Goal: Navigation & Orientation: Find specific page/section

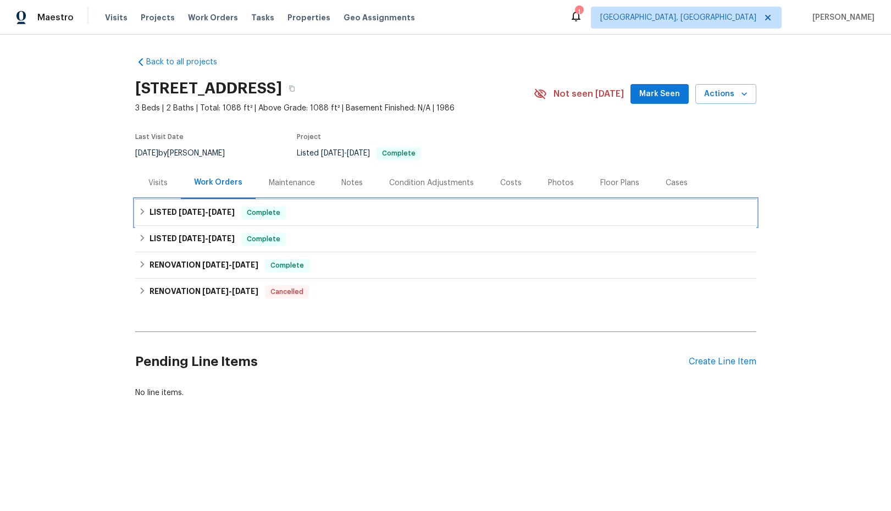
click at [141, 212] on icon at bounding box center [143, 212] width 8 height 8
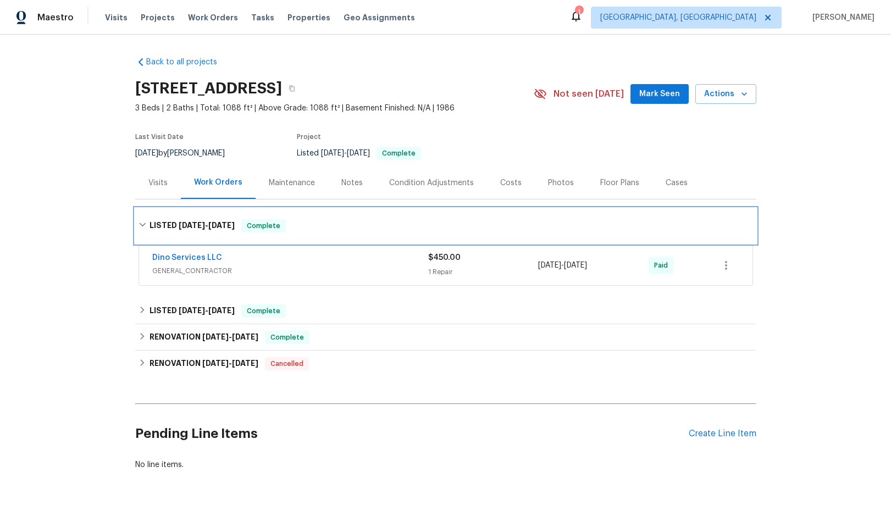
scroll to position [34, 0]
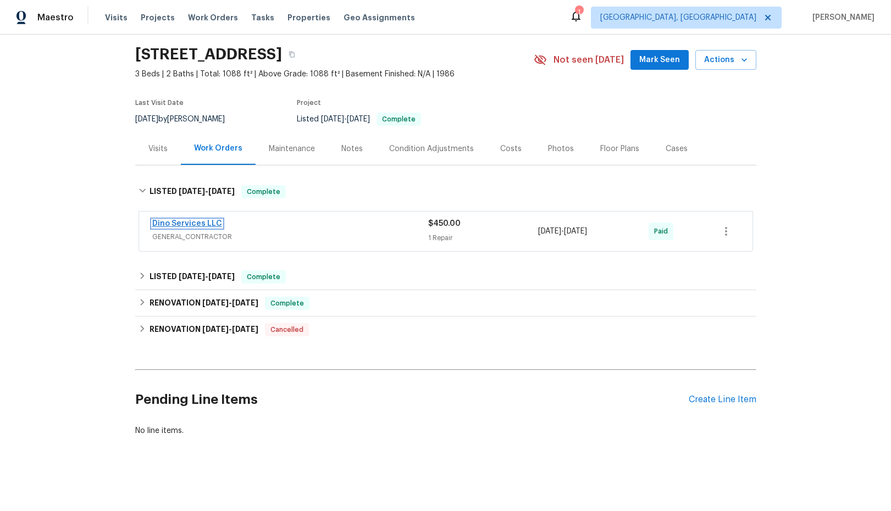
click at [184, 224] on link "Dino Services LLC" at bounding box center [187, 224] width 70 height 8
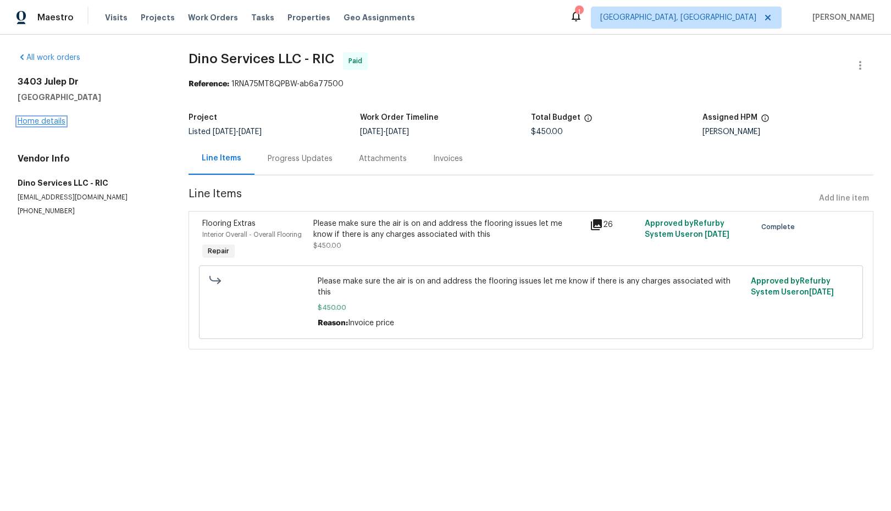
click at [53, 123] on link "Home details" at bounding box center [42, 122] width 48 height 8
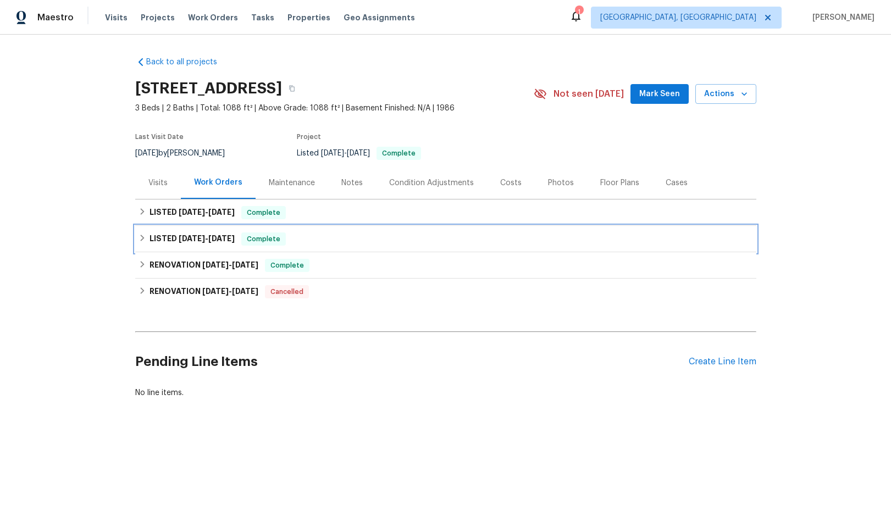
click at [140, 238] on icon at bounding box center [143, 238] width 8 height 8
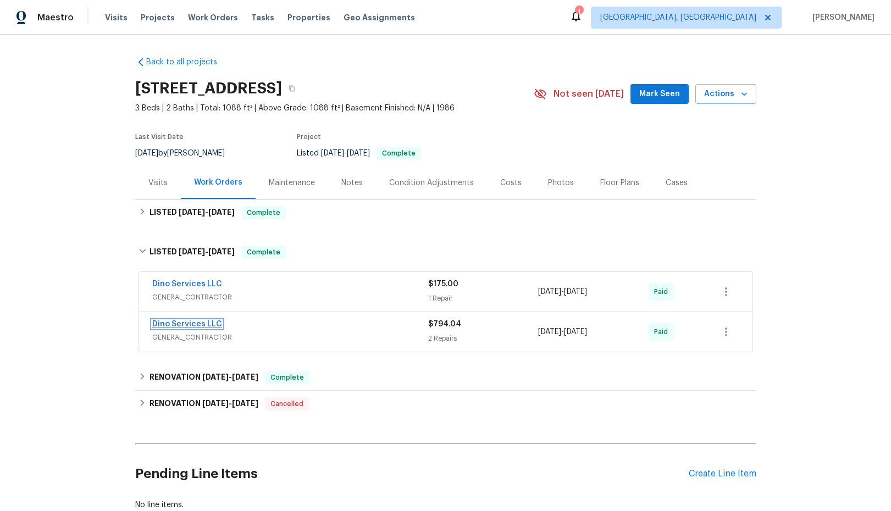
click at [187, 325] on link "Dino Services LLC" at bounding box center [187, 324] width 70 height 8
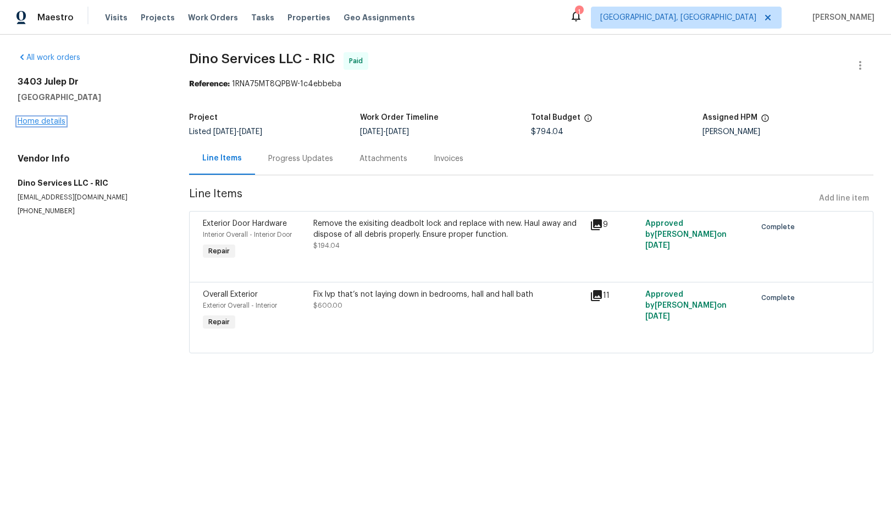
click at [49, 120] on link "Home details" at bounding box center [42, 122] width 48 height 8
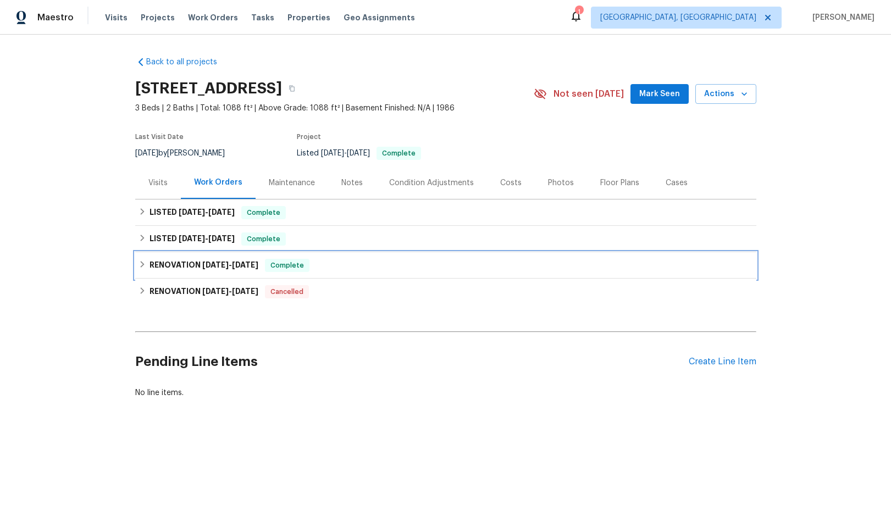
click at [141, 265] on icon at bounding box center [143, 265] width 8 height 8
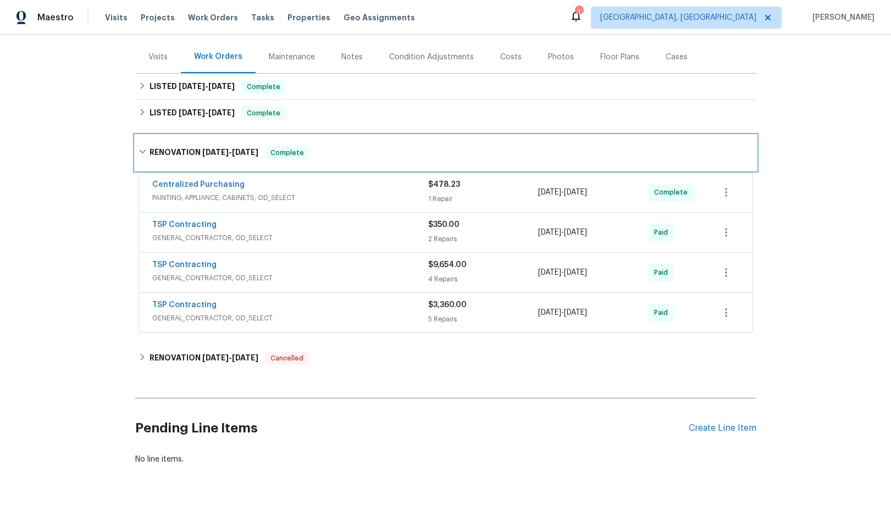
scroll to position [154, 0]
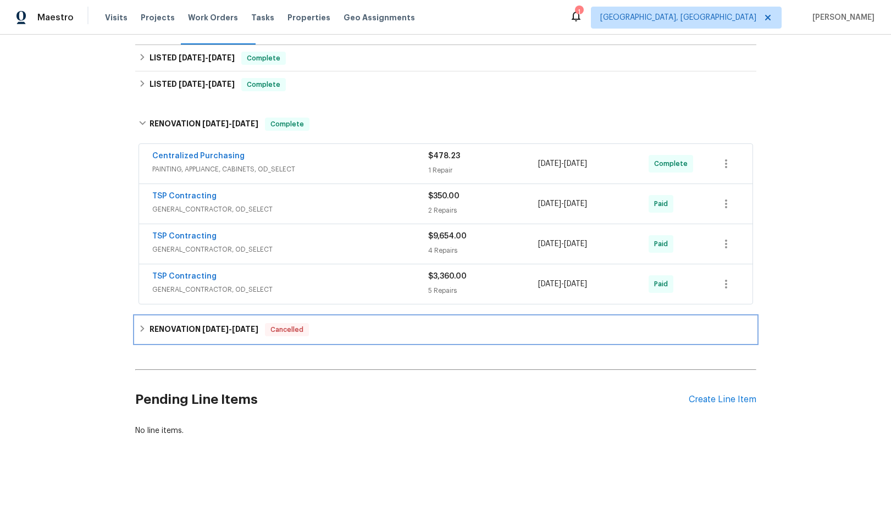
click at [144, 328] on icon at bounding box center [143, 329] width 8 height 8
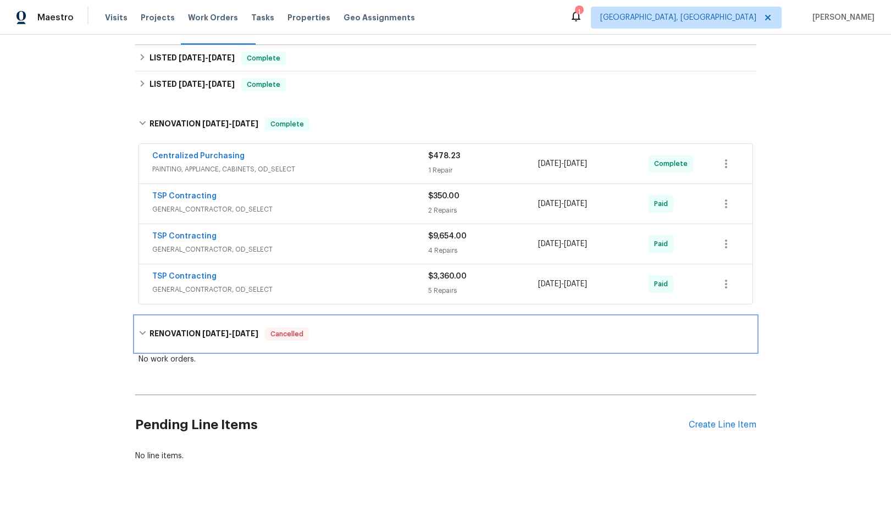
click at [144, 328] on div "RENOVATION [DATE] - [DATE] Cancelled" at bounding box center [446, 334] width 614 height 13
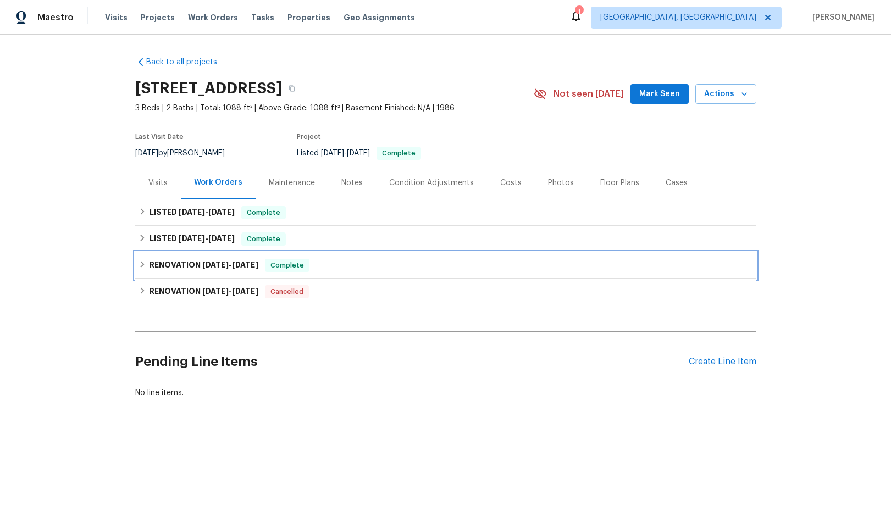
click at [141, 266] on icon at bounding box center [142, 264] width 4 height 7
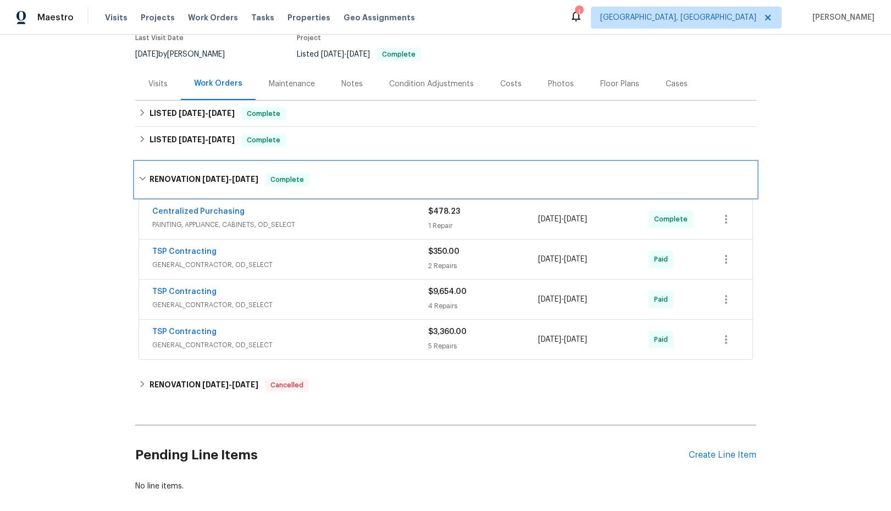
scroll to position [103, 0]
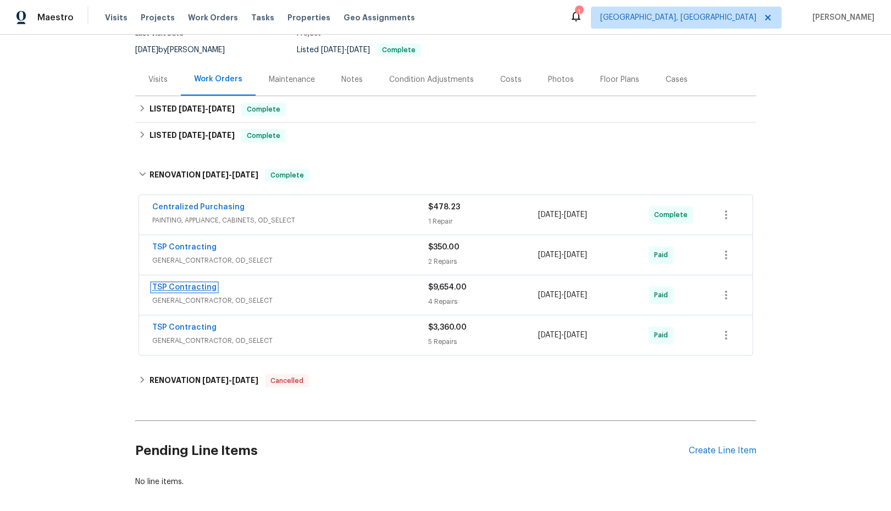
click at [175, 289] on link "TSP Contracting" at bounding box center [184, 288] width 64 height 8
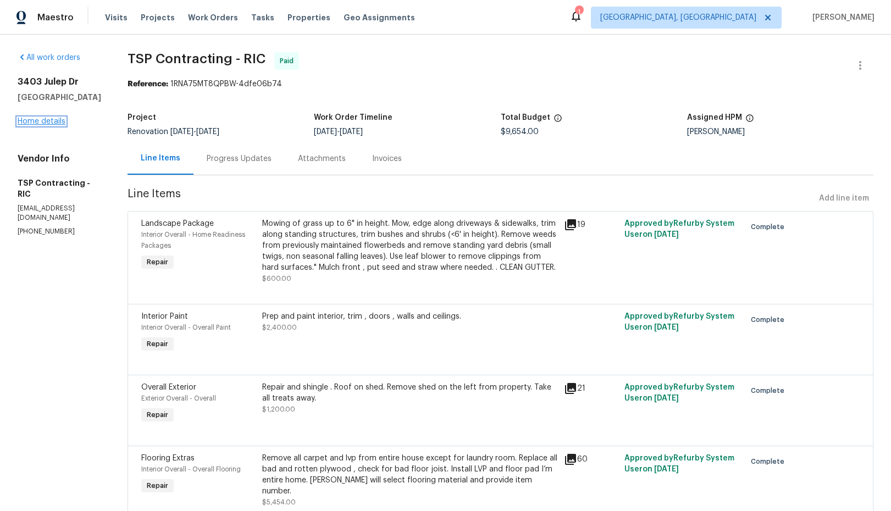
click at [52, 125] on link "Home details" at bounding box center [42, 122] width 48 height 8
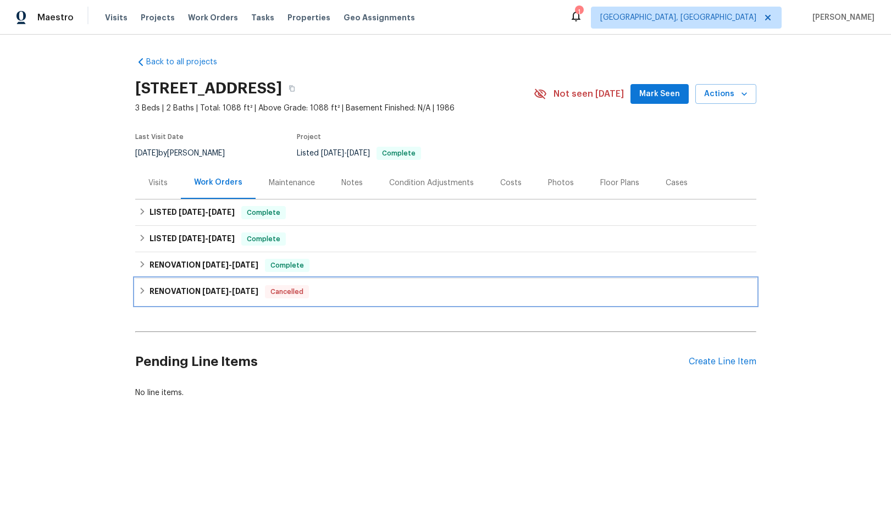
click at [139, 294] on icon at bounding box center [143, 291] width 8 height 8
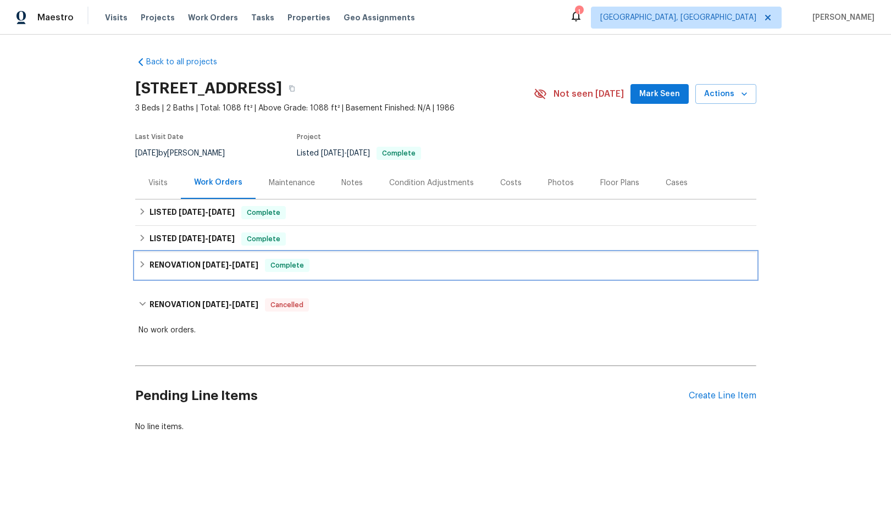
click at [145, 265] on icon at bounding box center [143, 265] width 8 height 8
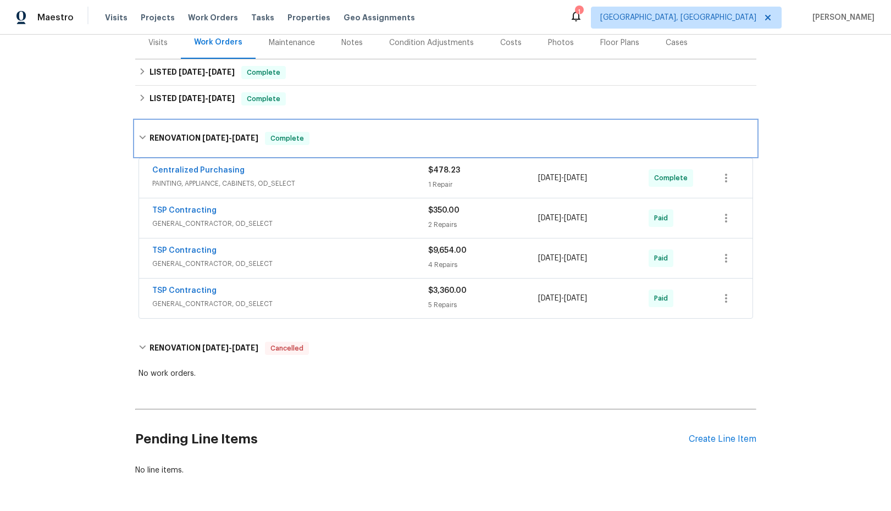
scroll to position [141, 0]
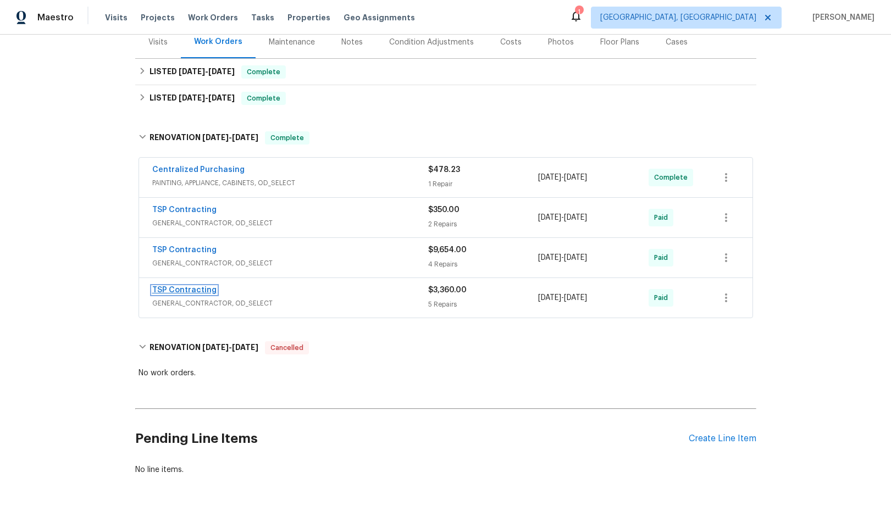
click at [178, 292] on link "TSP Contracting" at bounding box center [184, 290] width 64 height 8
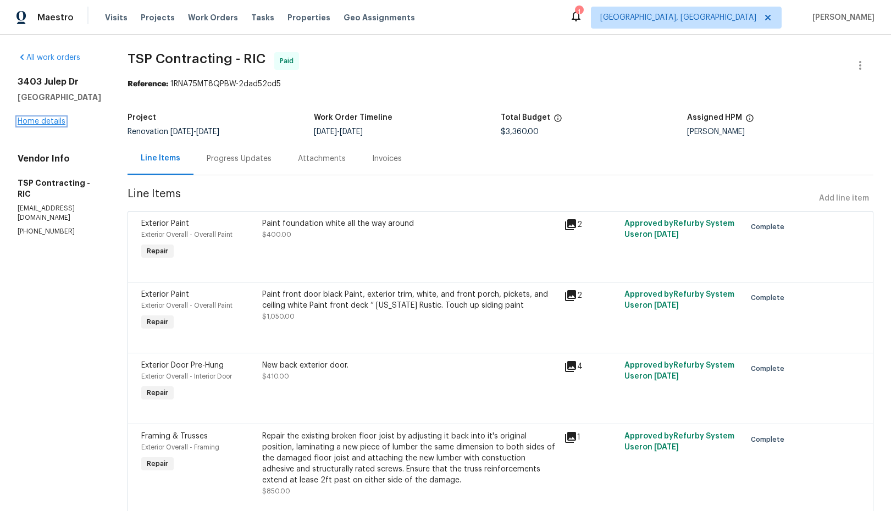
click at [43, 125] on link "Home details" at bounding box center [42, 122] width 48 height 8
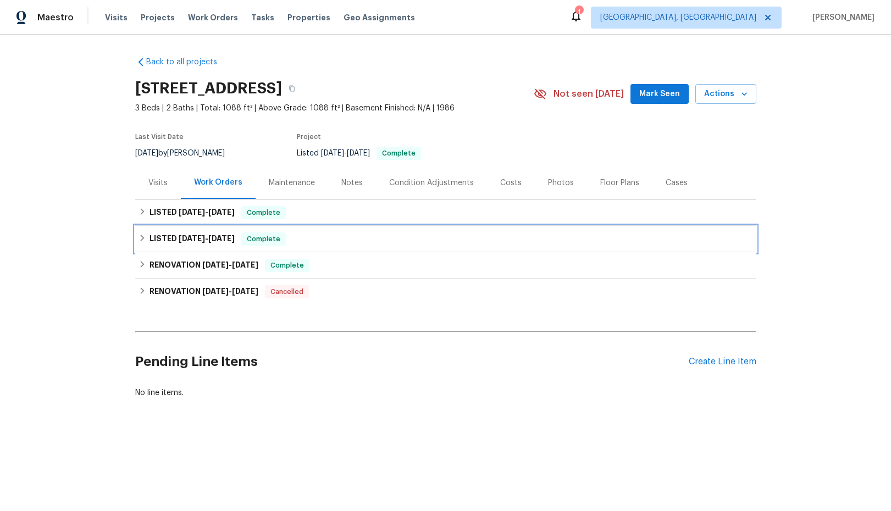
click at [145, 238] on icon at bounding box center [143, 238] width 8 height 8
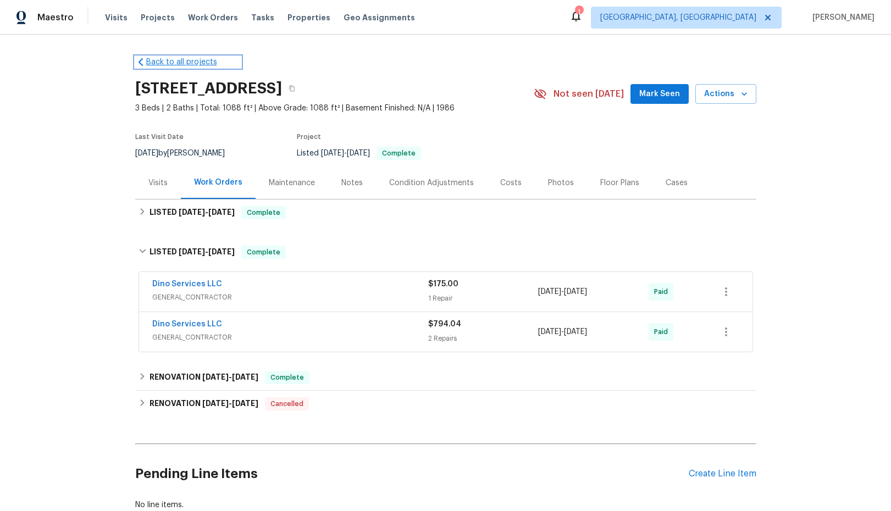
click at [179, 63] on link "Back to all projects" at bounding box center [188, 62] width 106 height 11
